Goal: Information Seeking & Learning: Learn about a topic

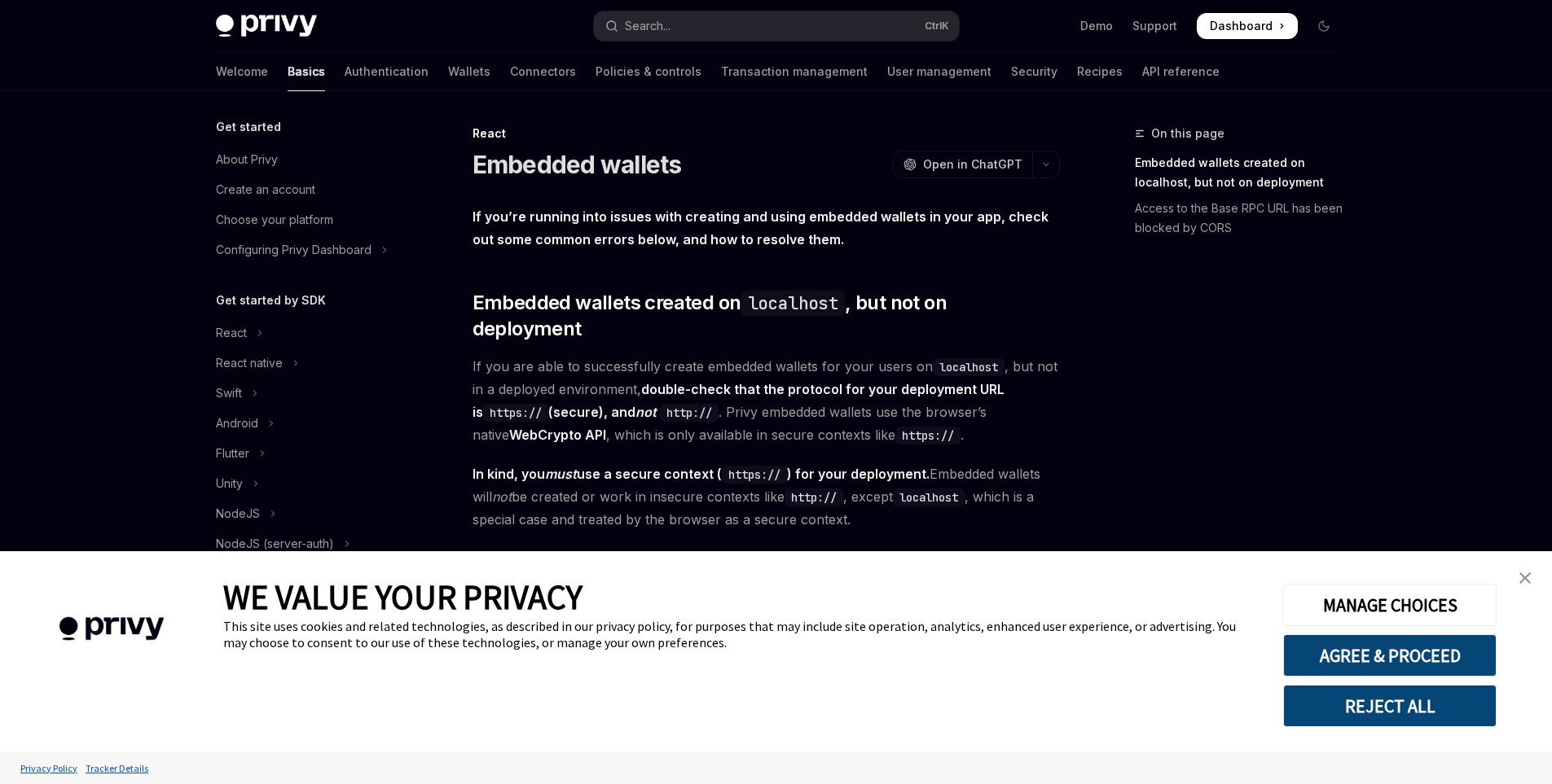
type textarea "*"
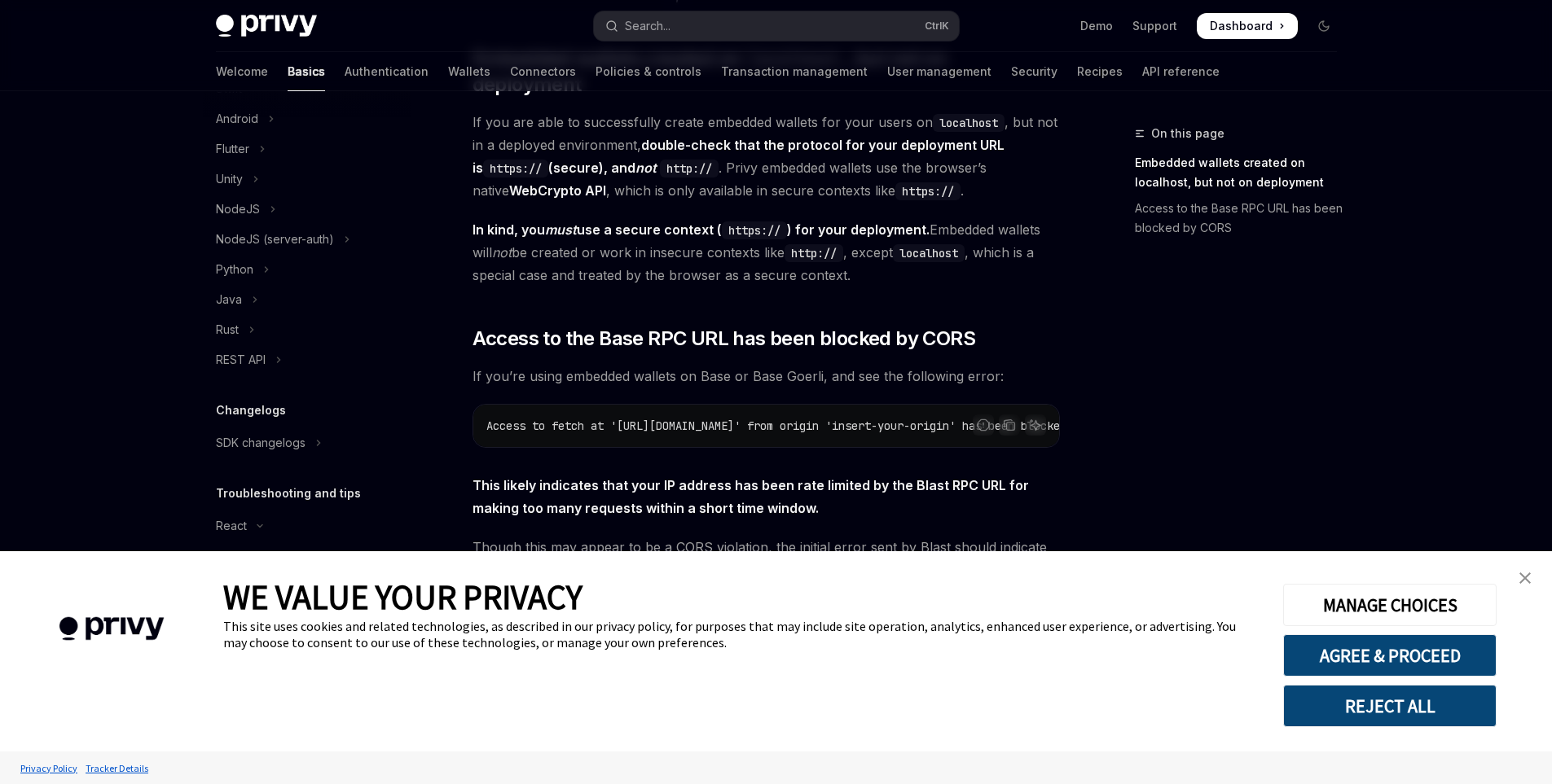
scroll to position [392, 0]
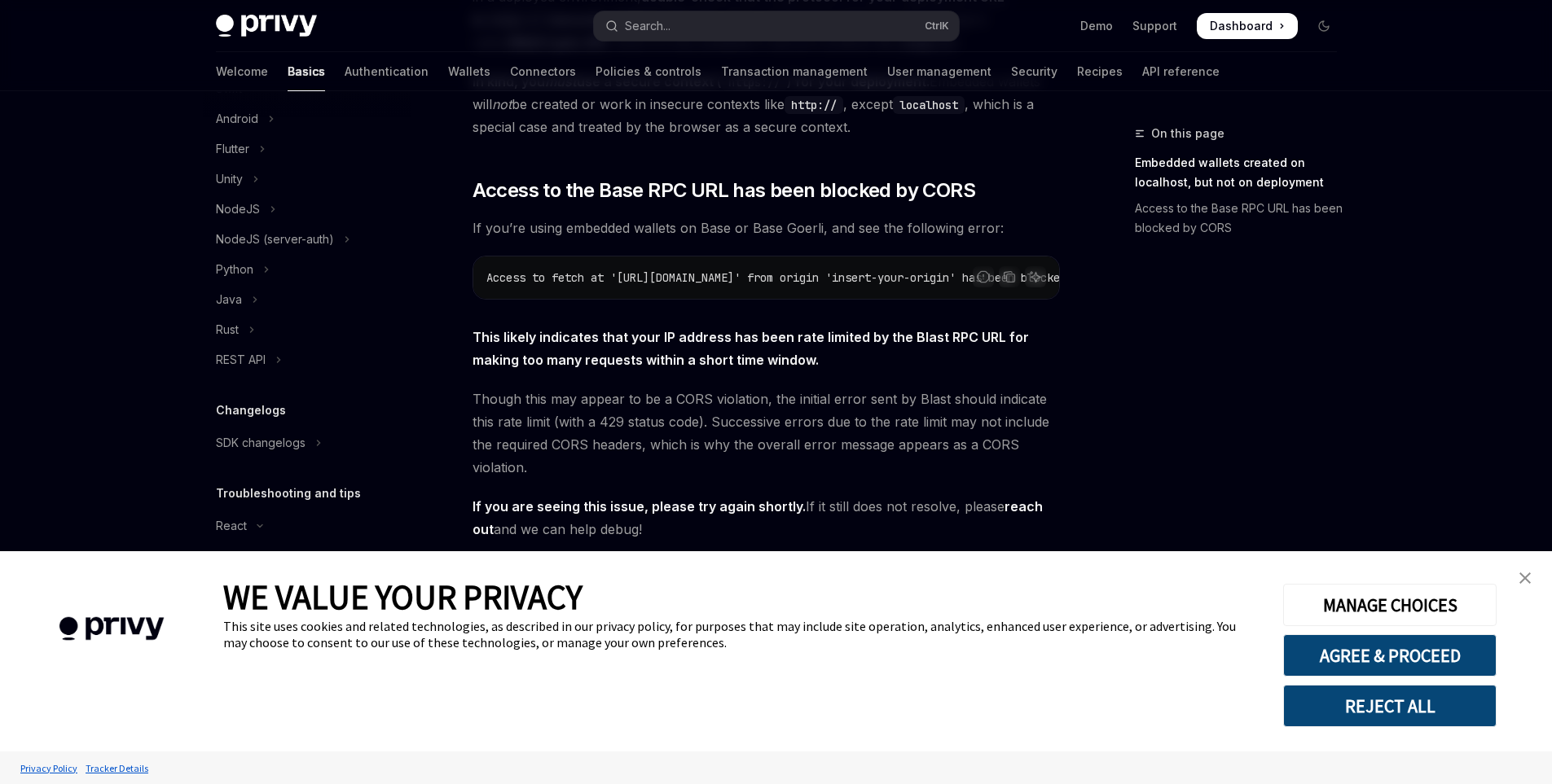
click at [1516, 576] on link "close banner" at bounding box center [1526, 578] width 33 height 33
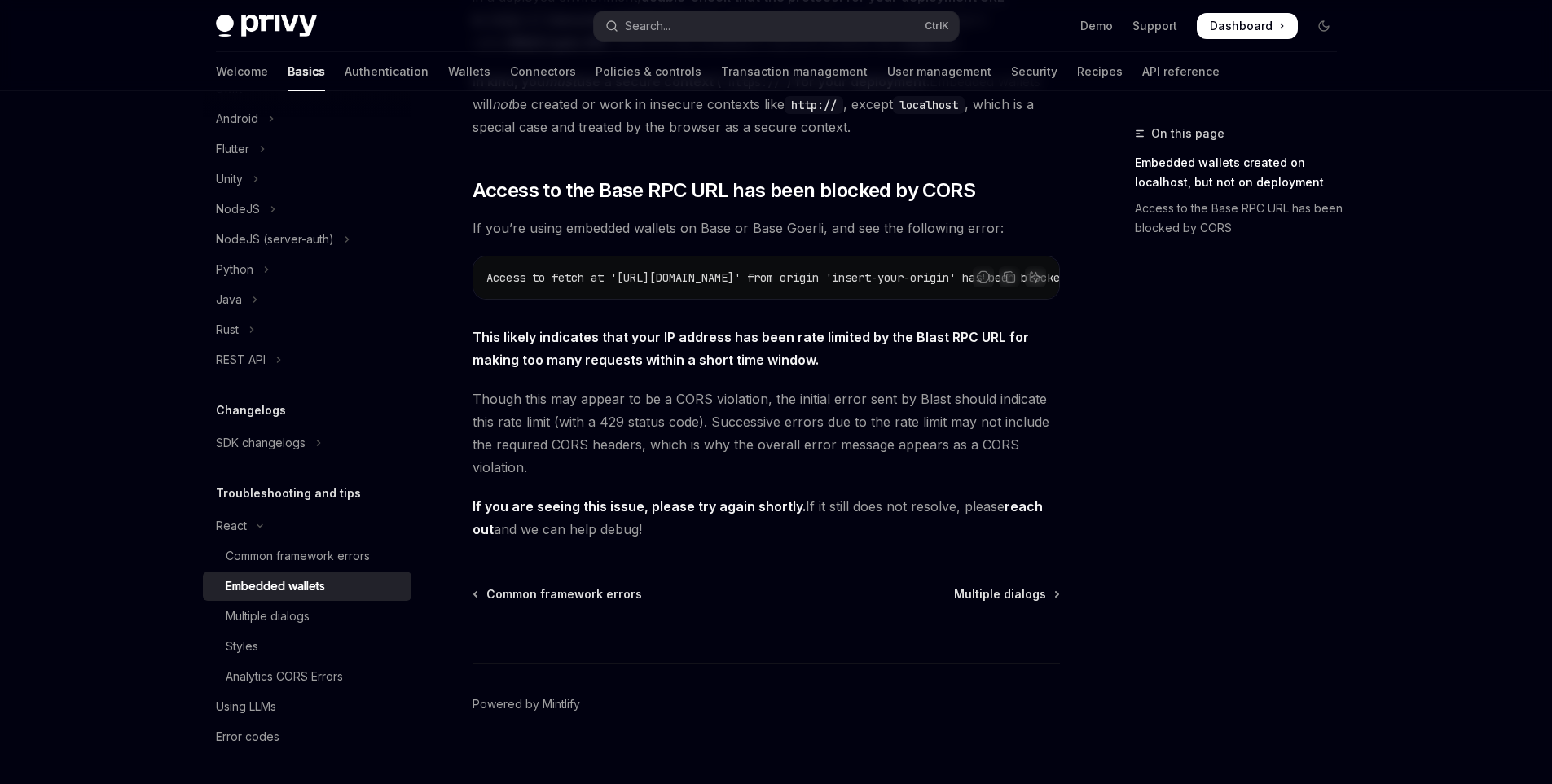
click at [295, 559] on div "WE VALUE YOUR PRIVACY This site uses cookies and related technologies, as descr…" at bounding box center [741, 651] width 1036 height 200
drag, startPoint x: 745, startPoint y: 268, endPoint x: 819, endPoint y: 271, distance: 74.1
click at [819, 271] on div "Access to fetch at 'https://base-mainnet.blastapi.io/insert-api-key' from origi…" at bounding box center [767, 278] width 586 height 42
click at [1206, 340] on div "On this page Embedded wallets created on localhost, but not on deployment Acces…" at bounding box center [1226, 455] width 248 height 661
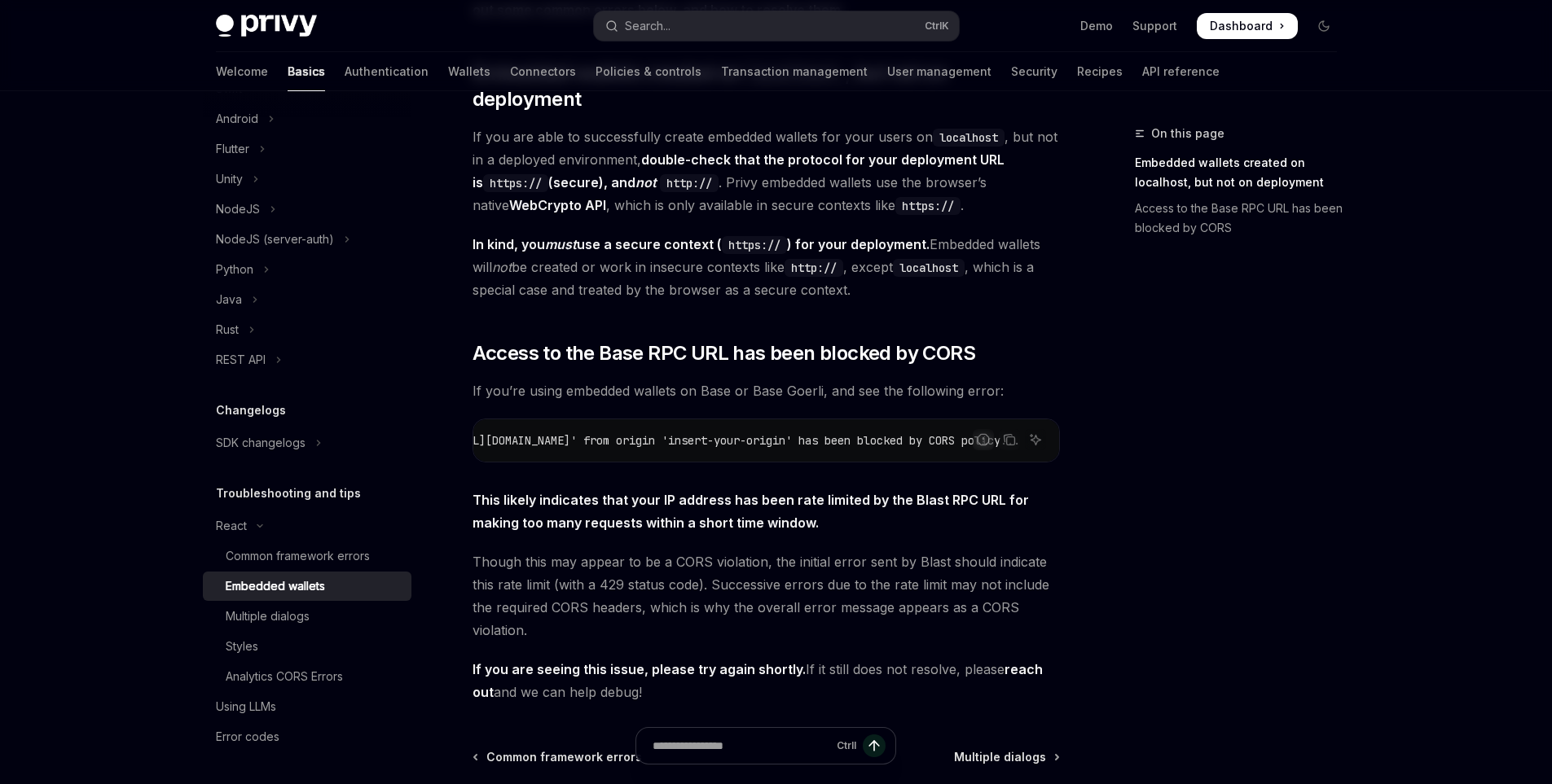
scroll to position [0, 0]
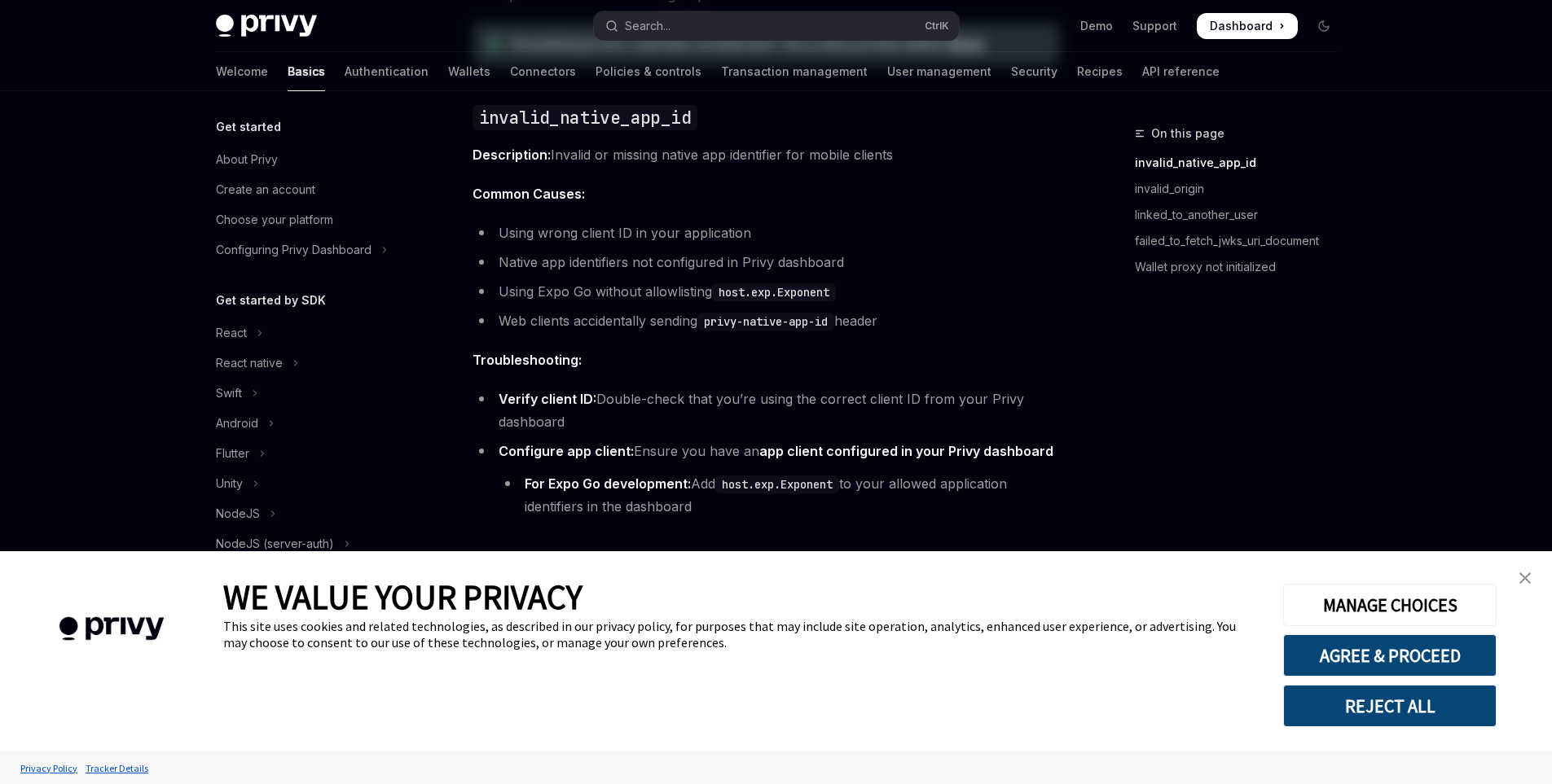
scroll to position [154, 0]
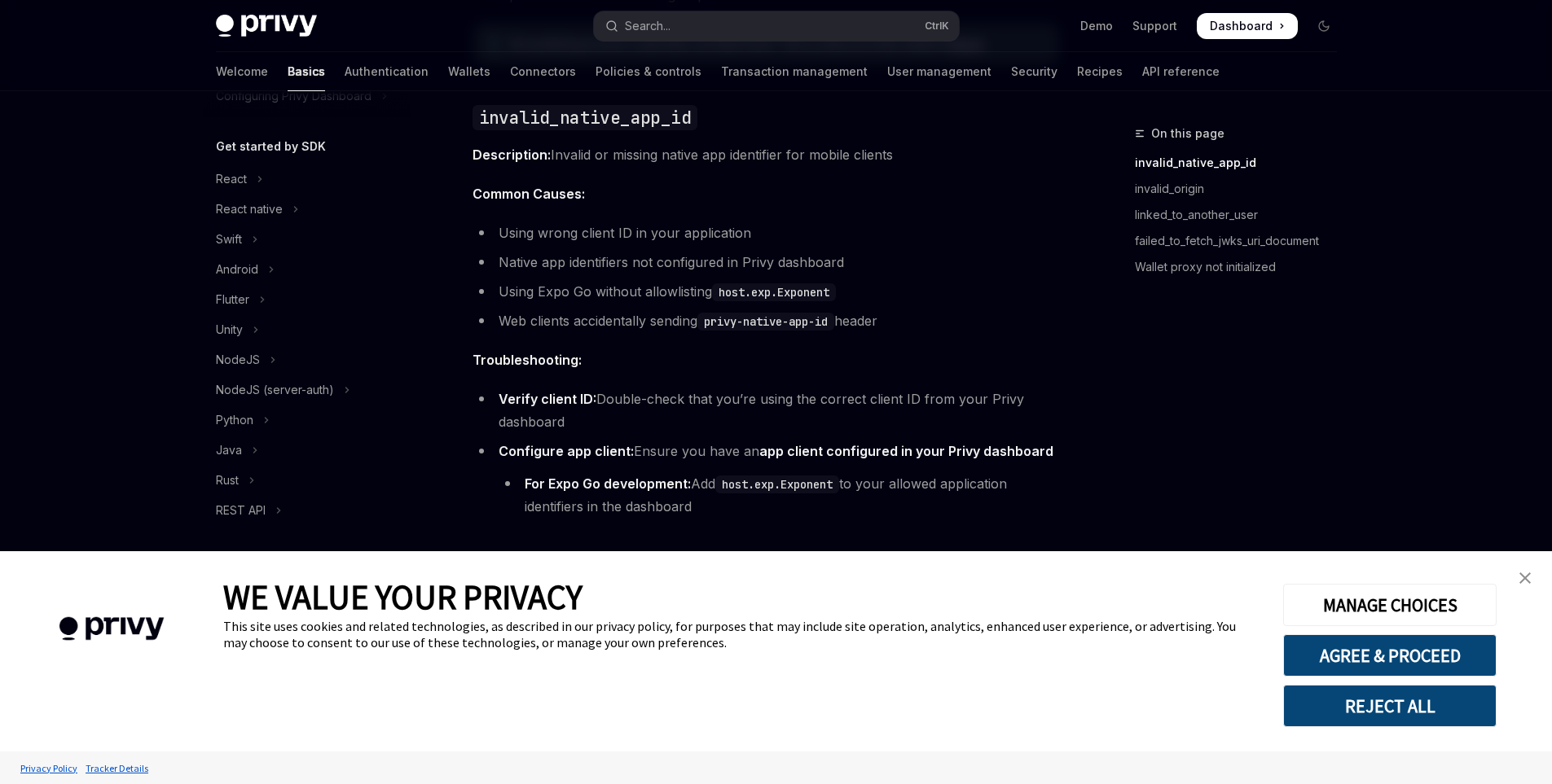
click at [1406, 700] on button "REJECT ALL" at bounding box center [1390, 706] width 214 height 42
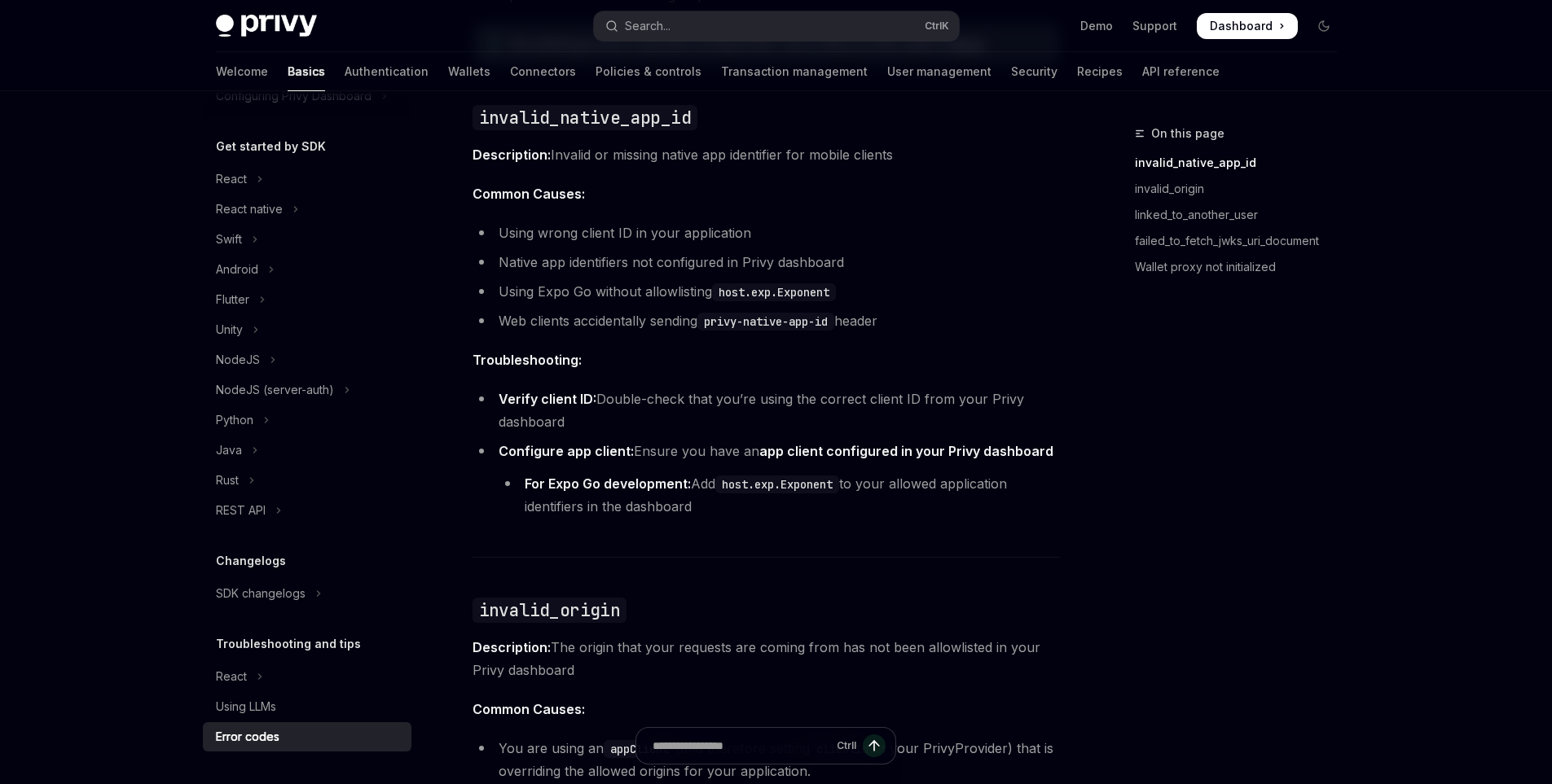
scroll to position [408, 0]
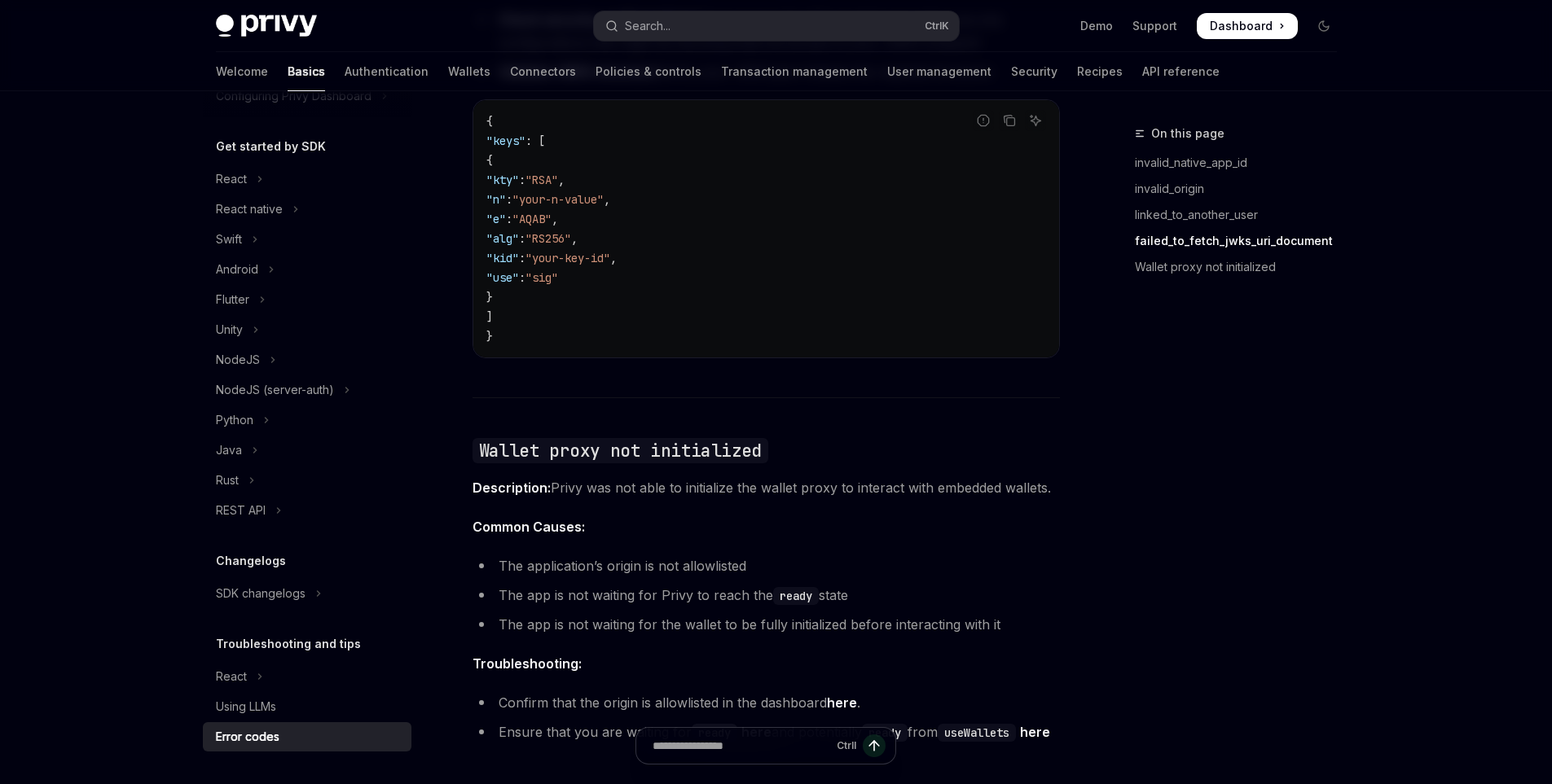
scroll to position [2361, 0]
